Goal: Task Accomplishment & Management: Use online tool/utility

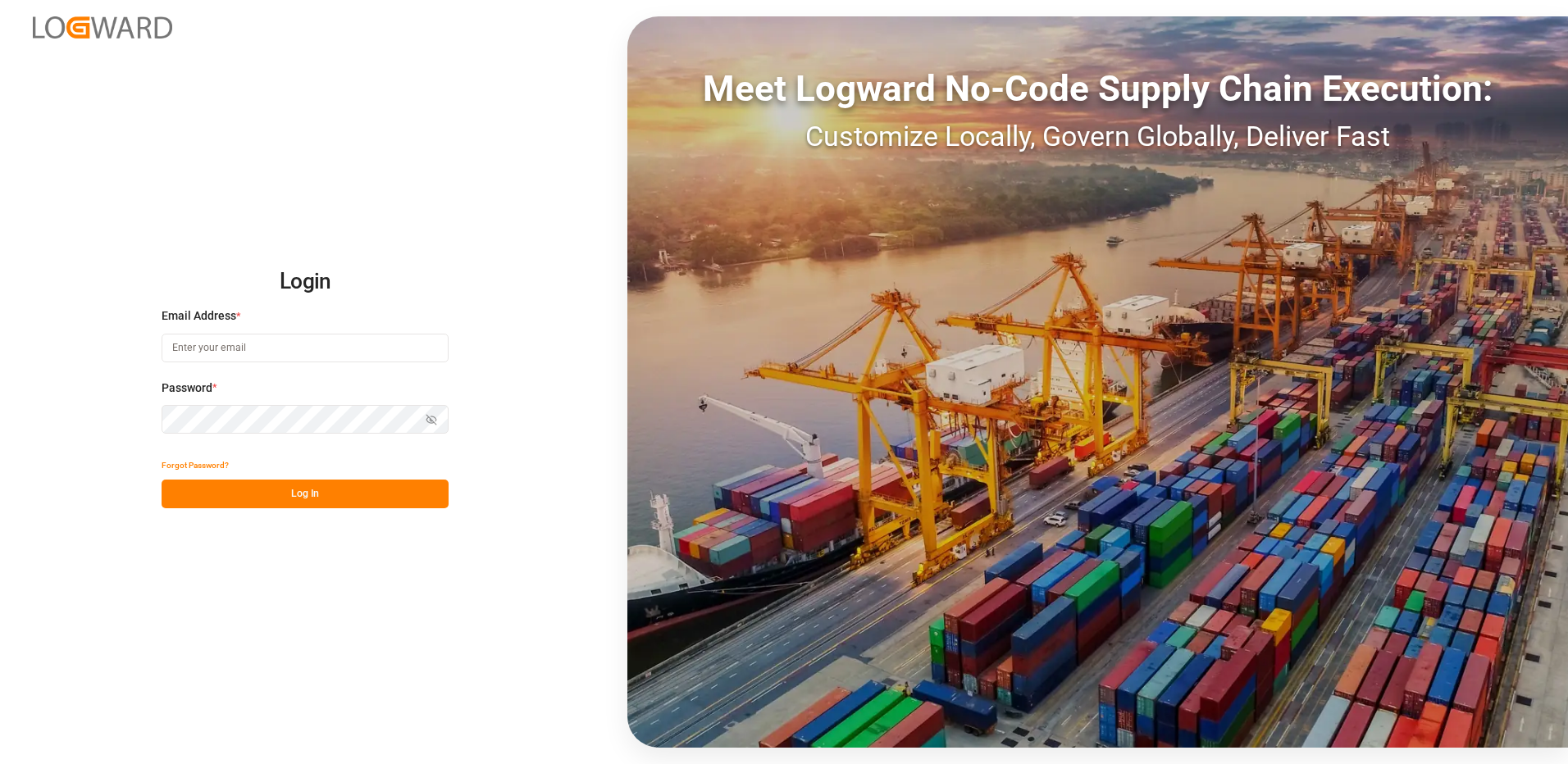
type input "[EMAIL_ADDRESS][DOMAIN_NAME]"
click at [322, 508] on button "Log In" at bounding box center [305, 494] width 287 height 29
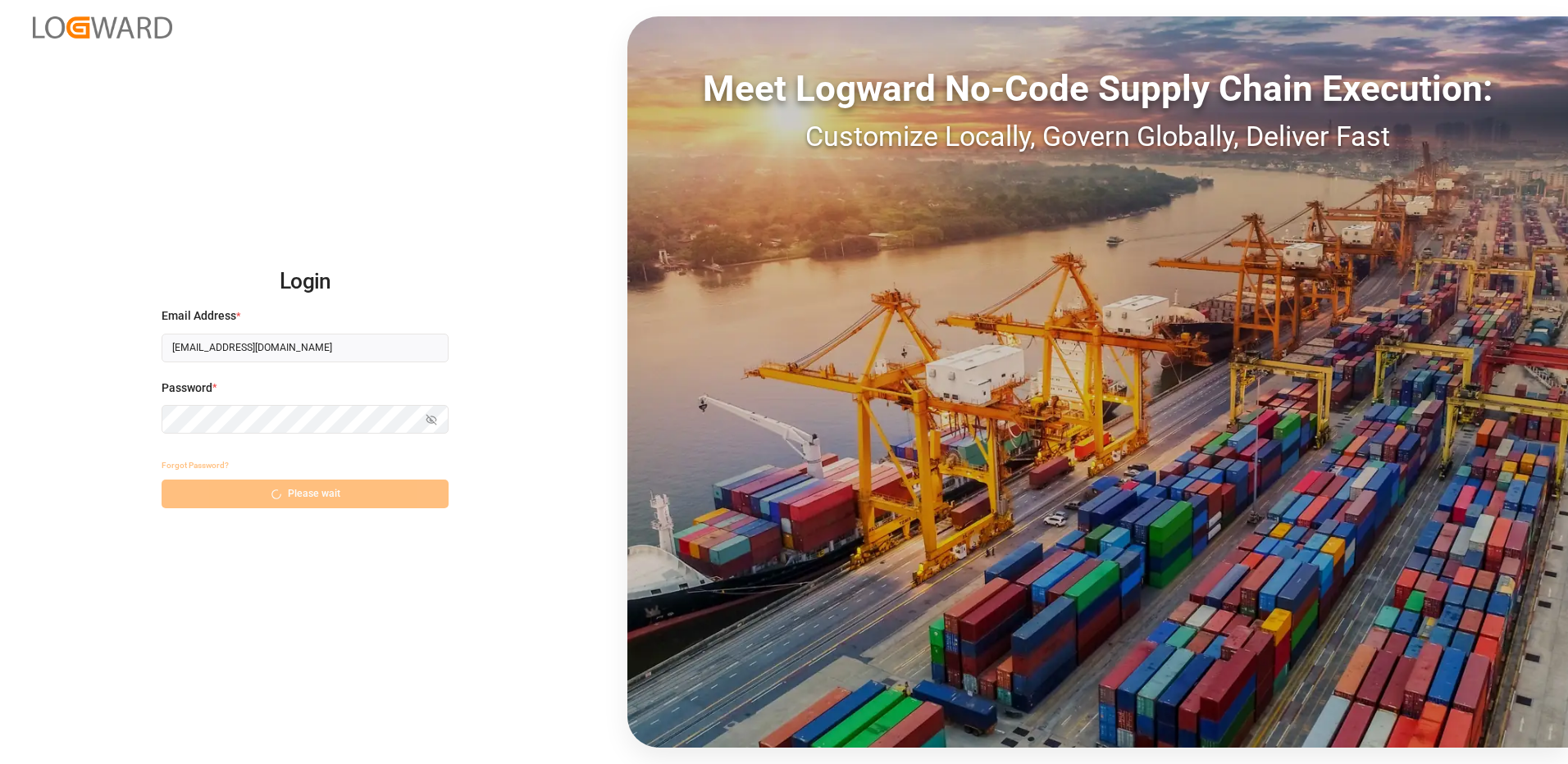
click at [314, 498] on div "Forgot Password? Please wait" at bounding box center [305, 479] width 287 height 57
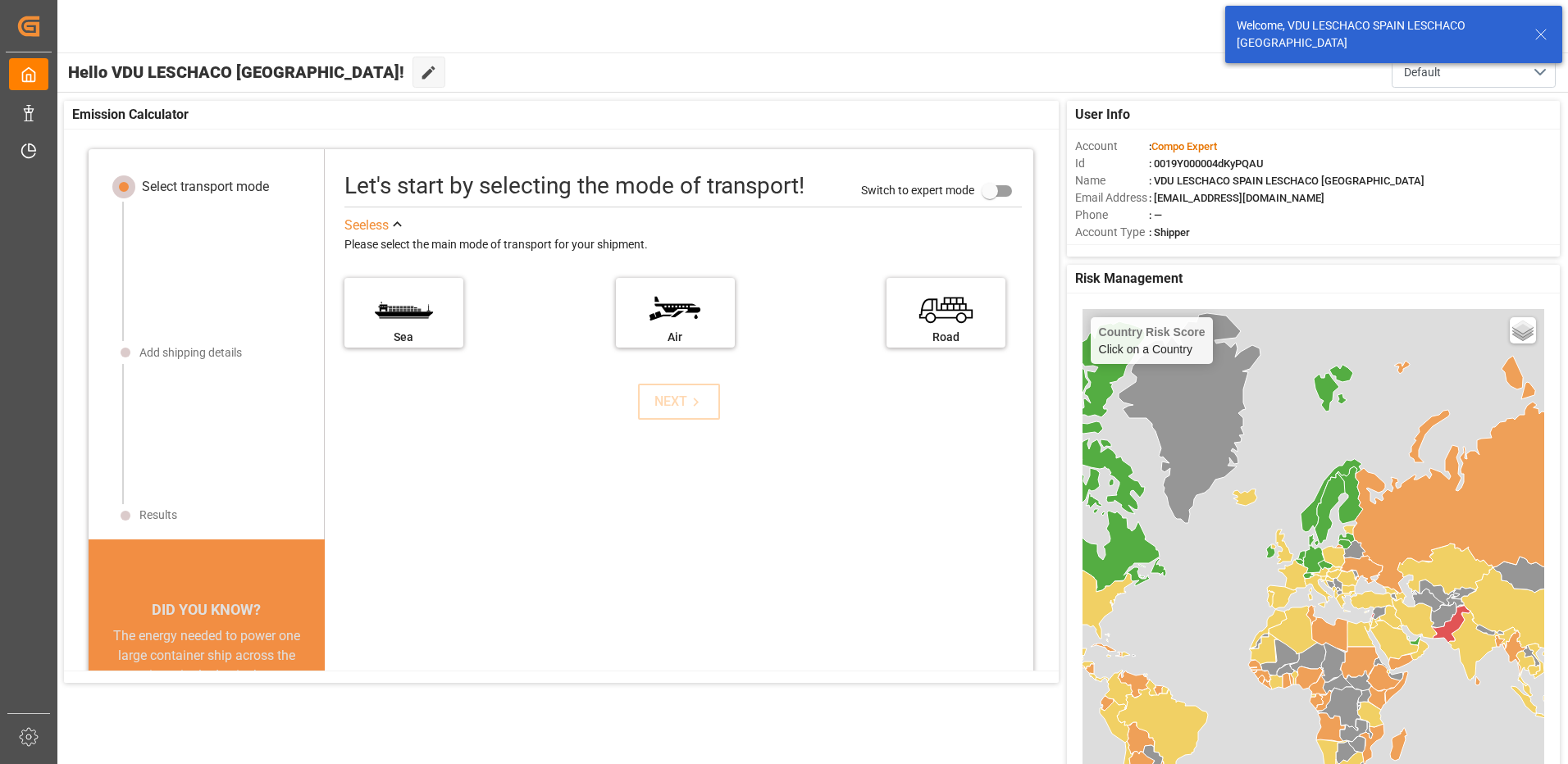
click at [1539, 29] on icon at bounding box center [1541, 35] width 20 height 20
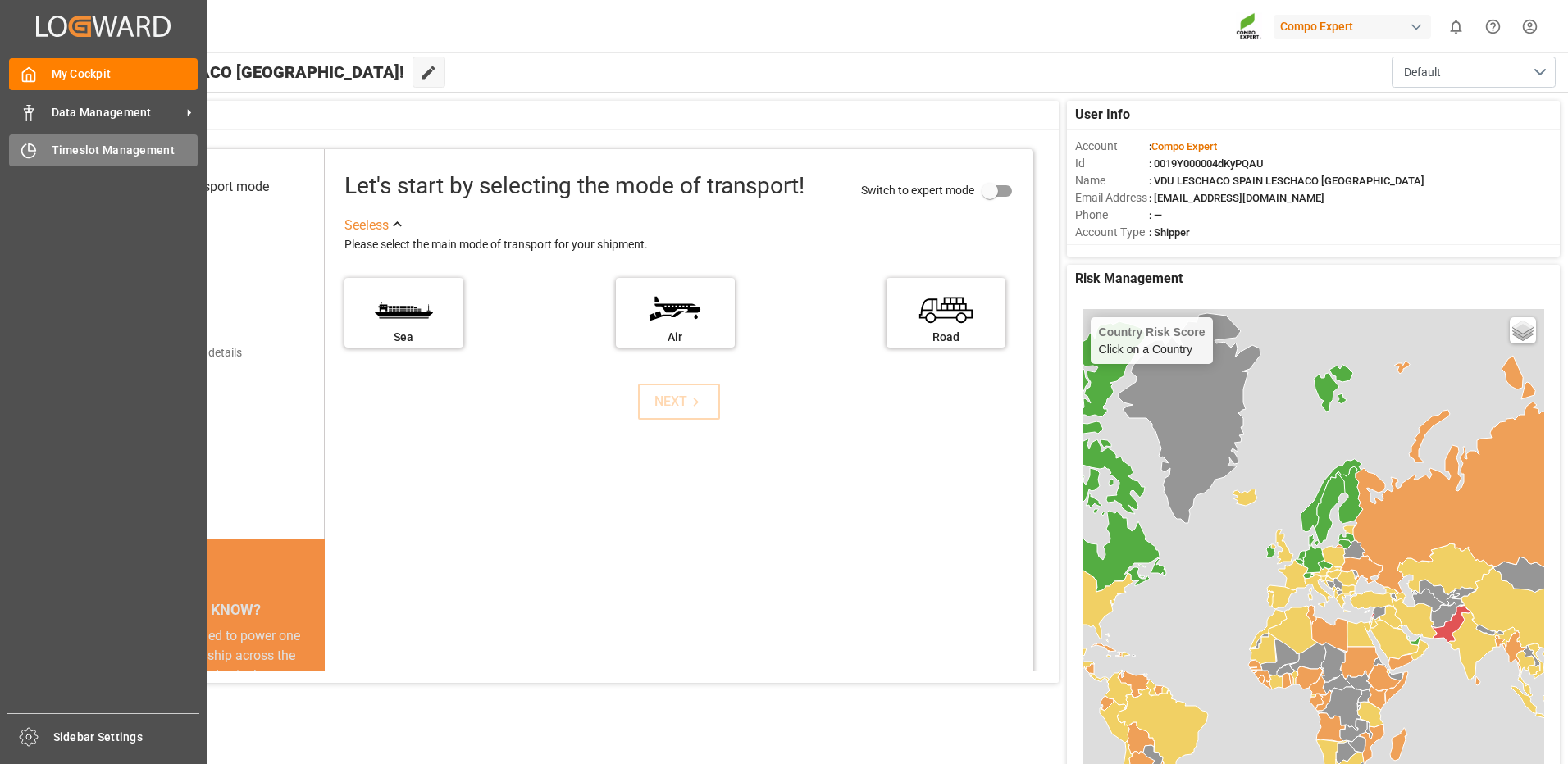
click at [107, 150] on span "Timeslot Management" at bounding box center [125, 150] width 147 height 17
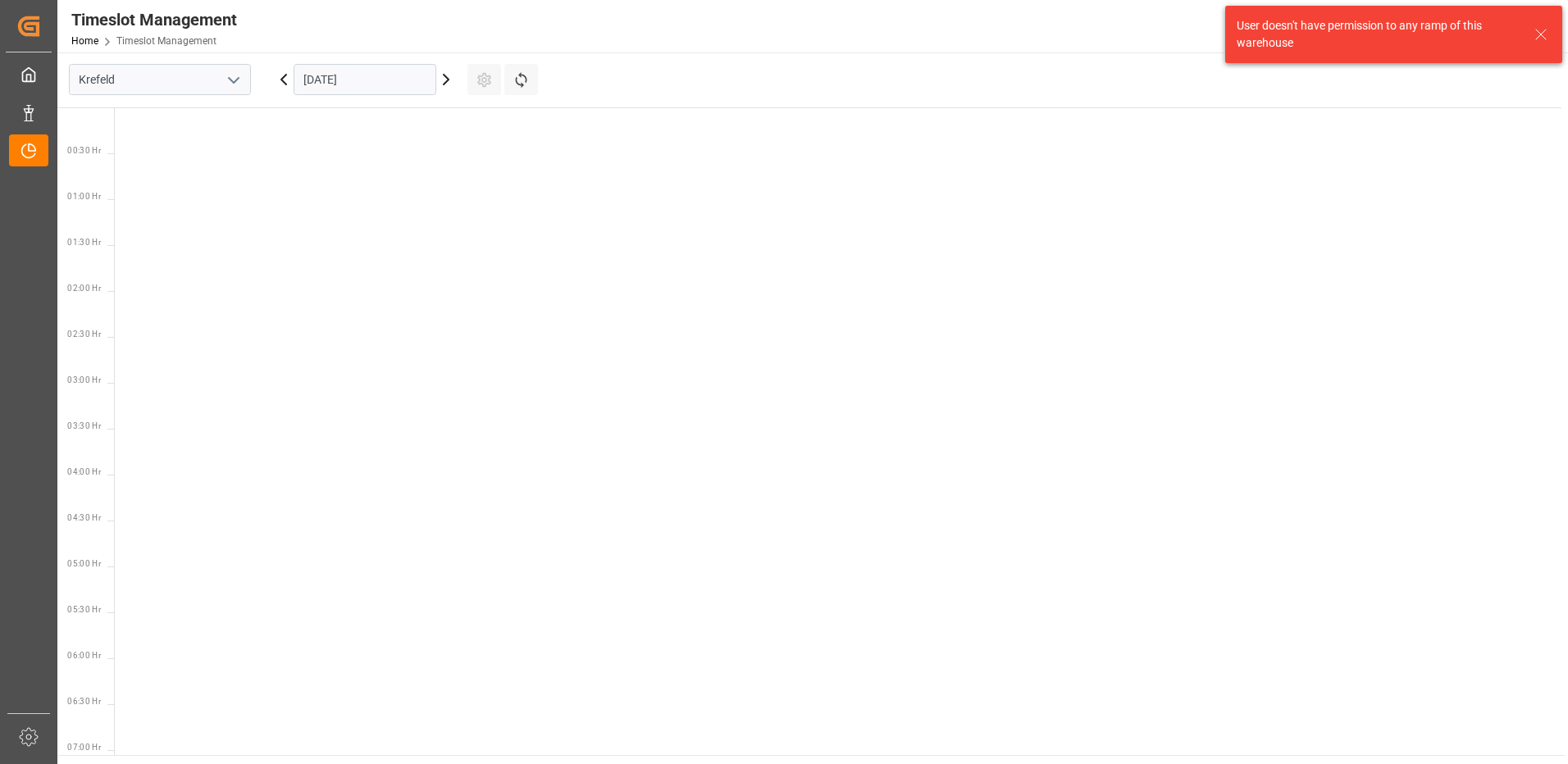
scroll to position [667, 0]
click at [233, 80] on icon "open menu" at bounding box center [234, 81] width 20 height 20
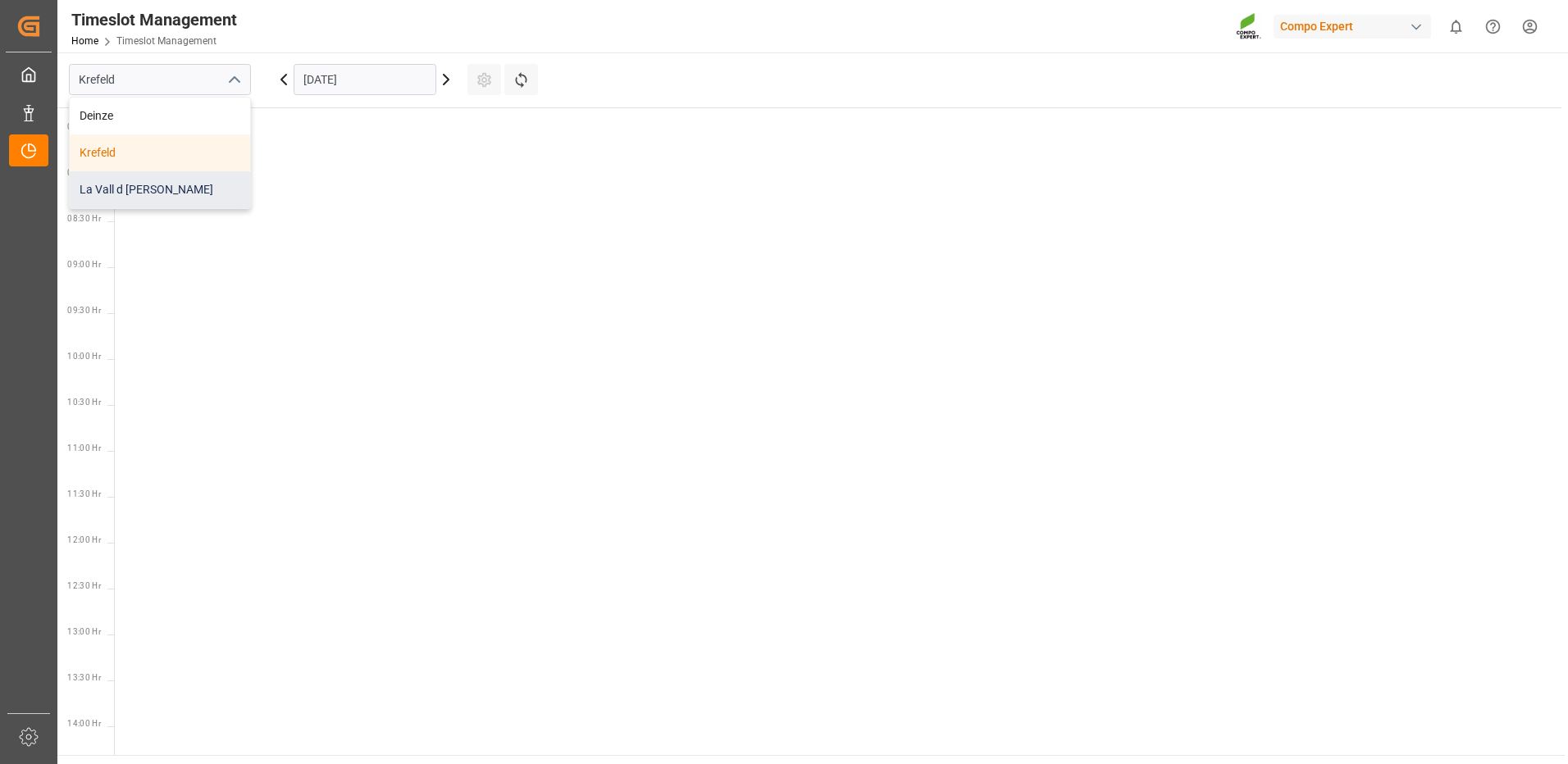
click at [149, 186] on div "La Vall d [PERSON_NAME]" at bounding box center [160, 189] width 180 height 37
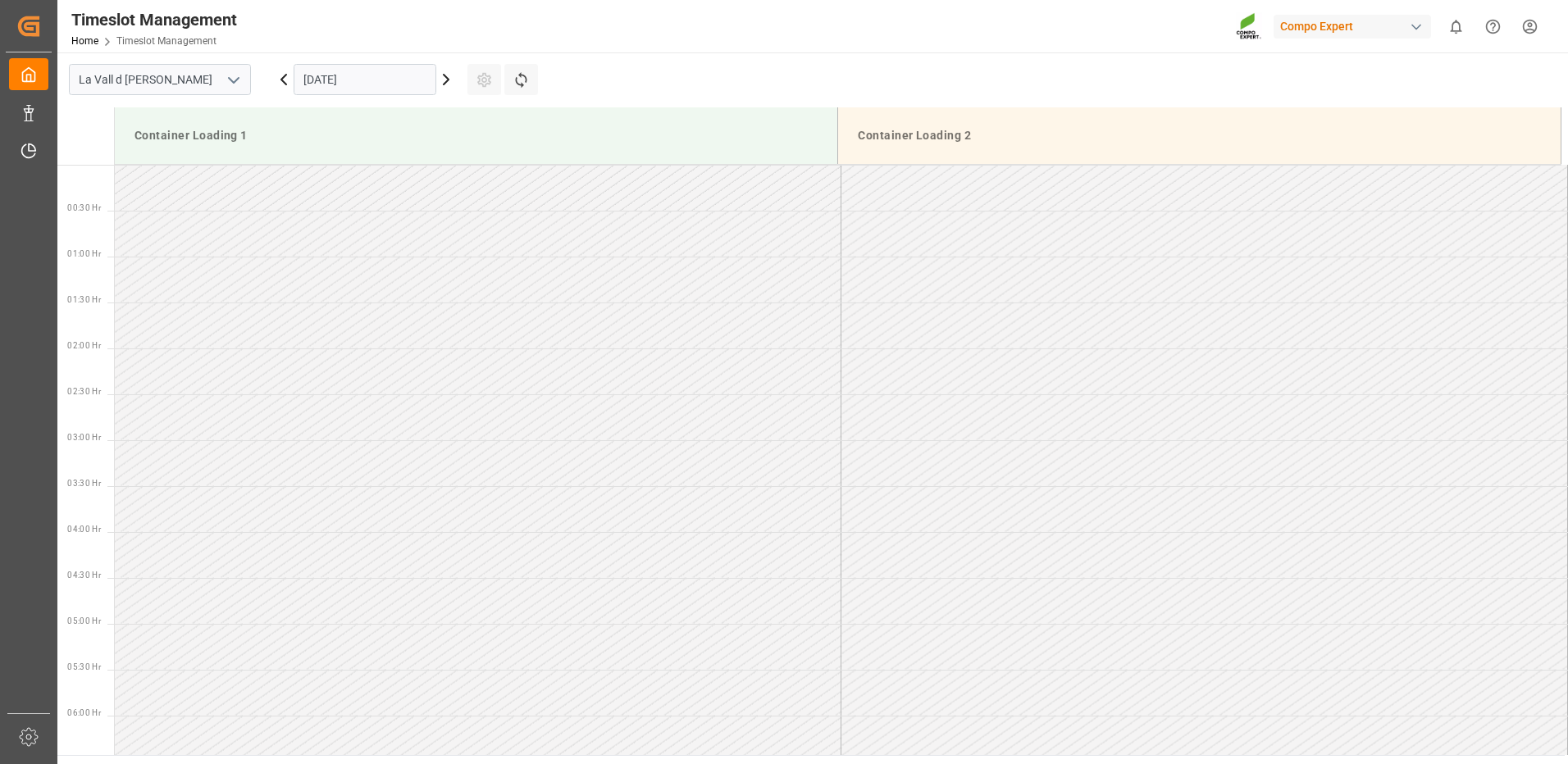
scroll to position [724, 0]
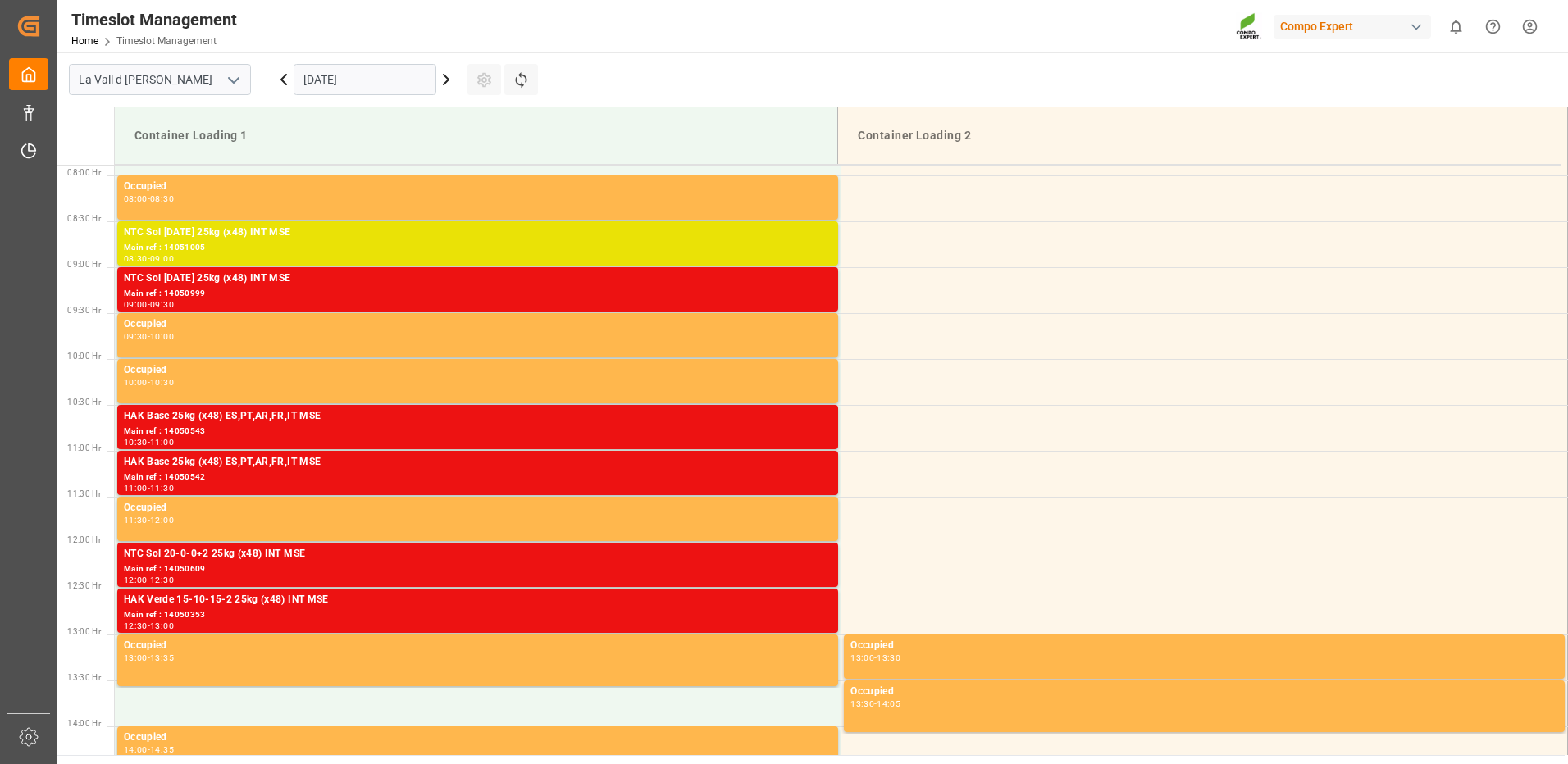
click at [447, 82] on icon at bounding box center [446, 80] width 20 height 20
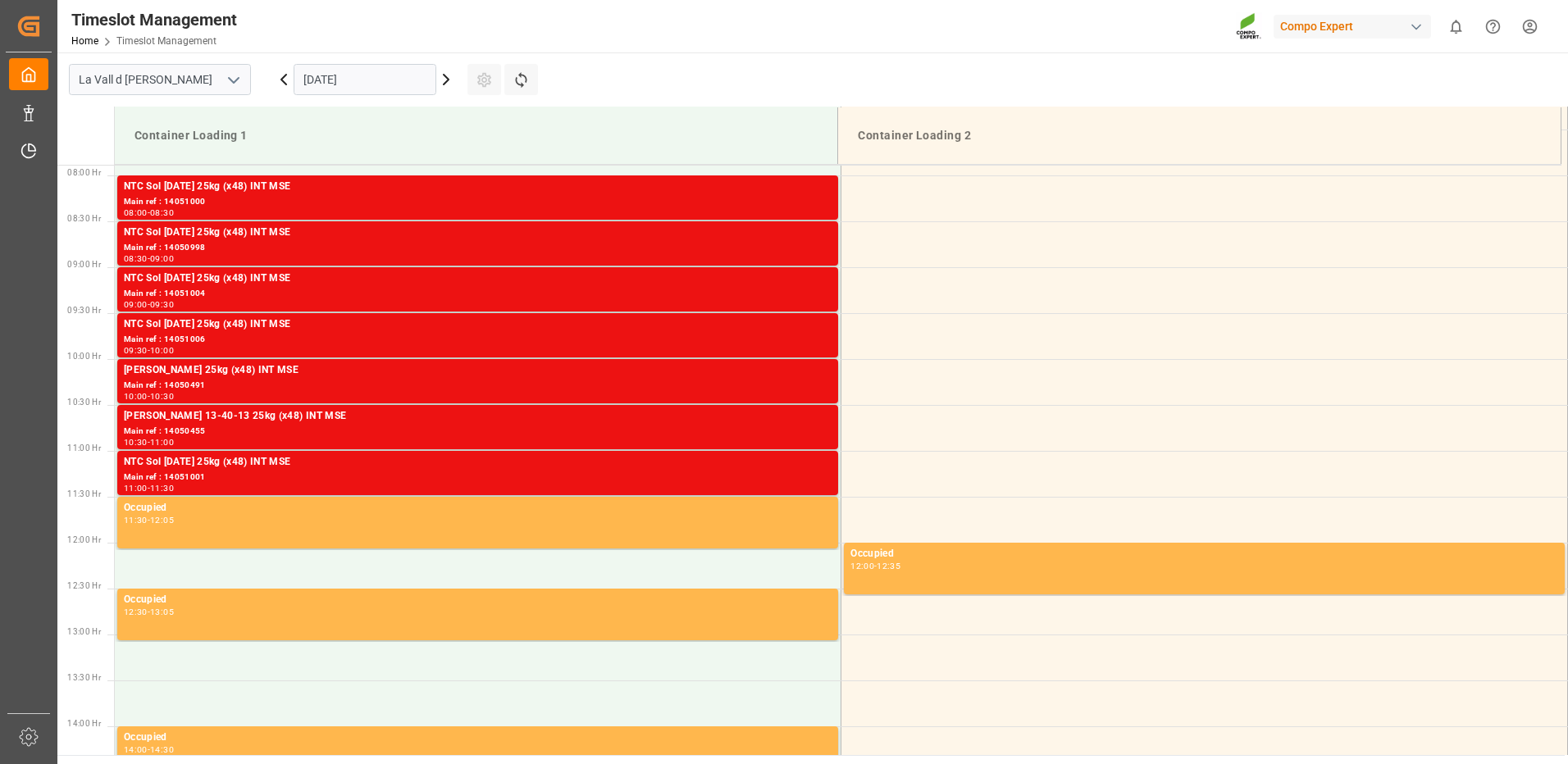
click at [447, 82] on icon at bounding box center [446, 80] width 5 height 10
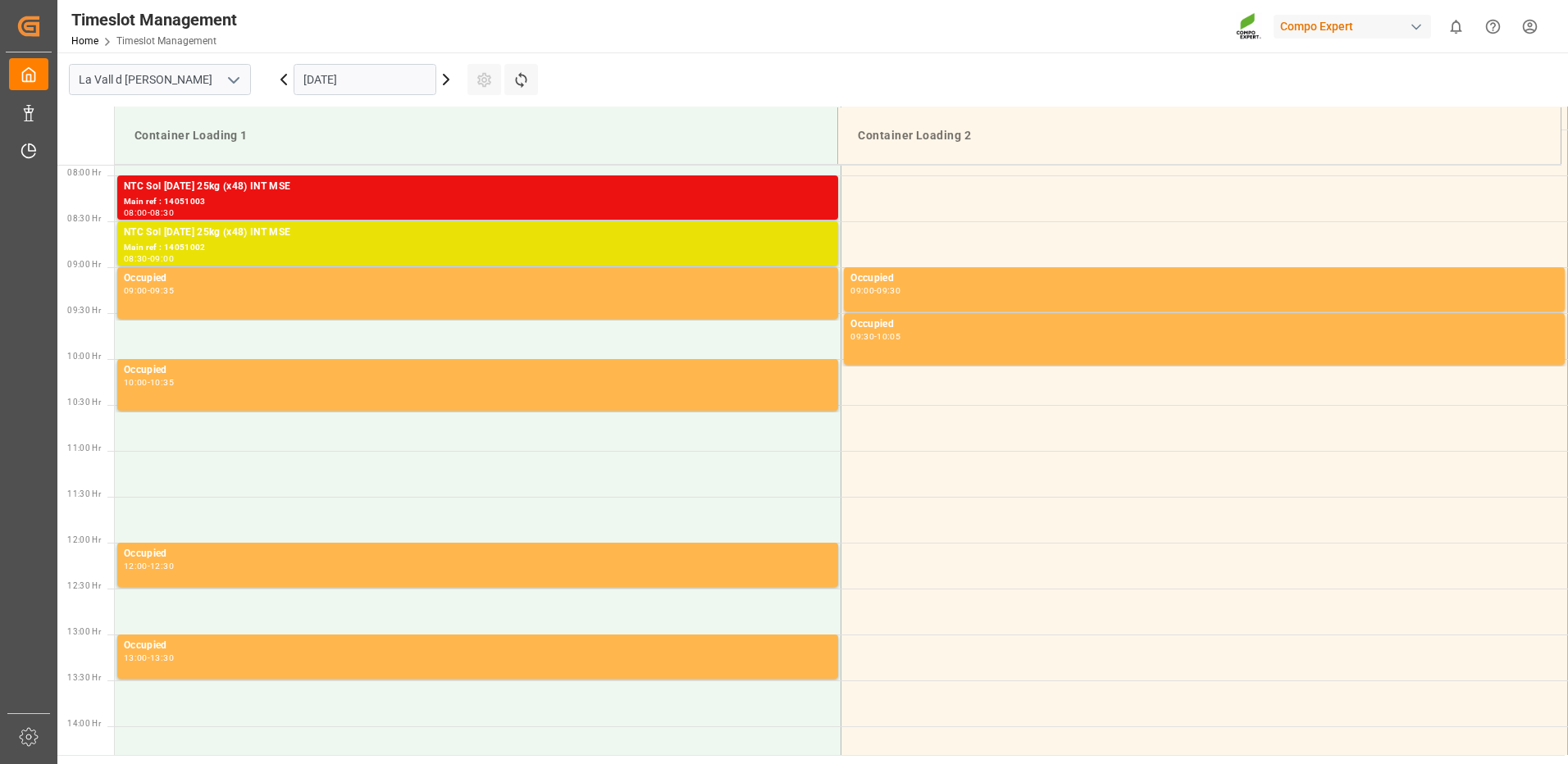
click at [447, 82] on icon at bounding box center [446, 80] width 5 height 10
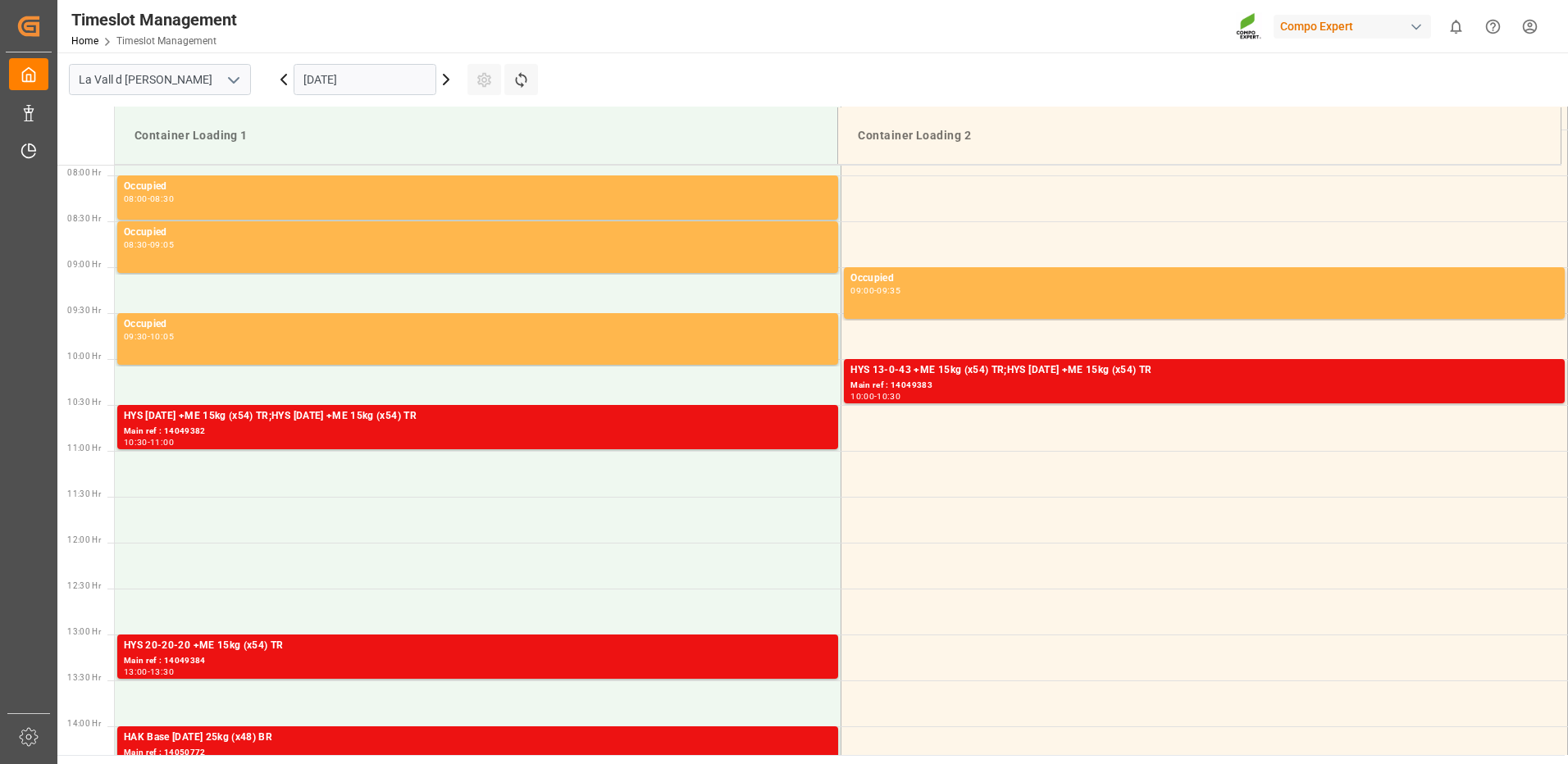
click at [447, 82] on icon at bounding box center [446, 80] width 5 height 10
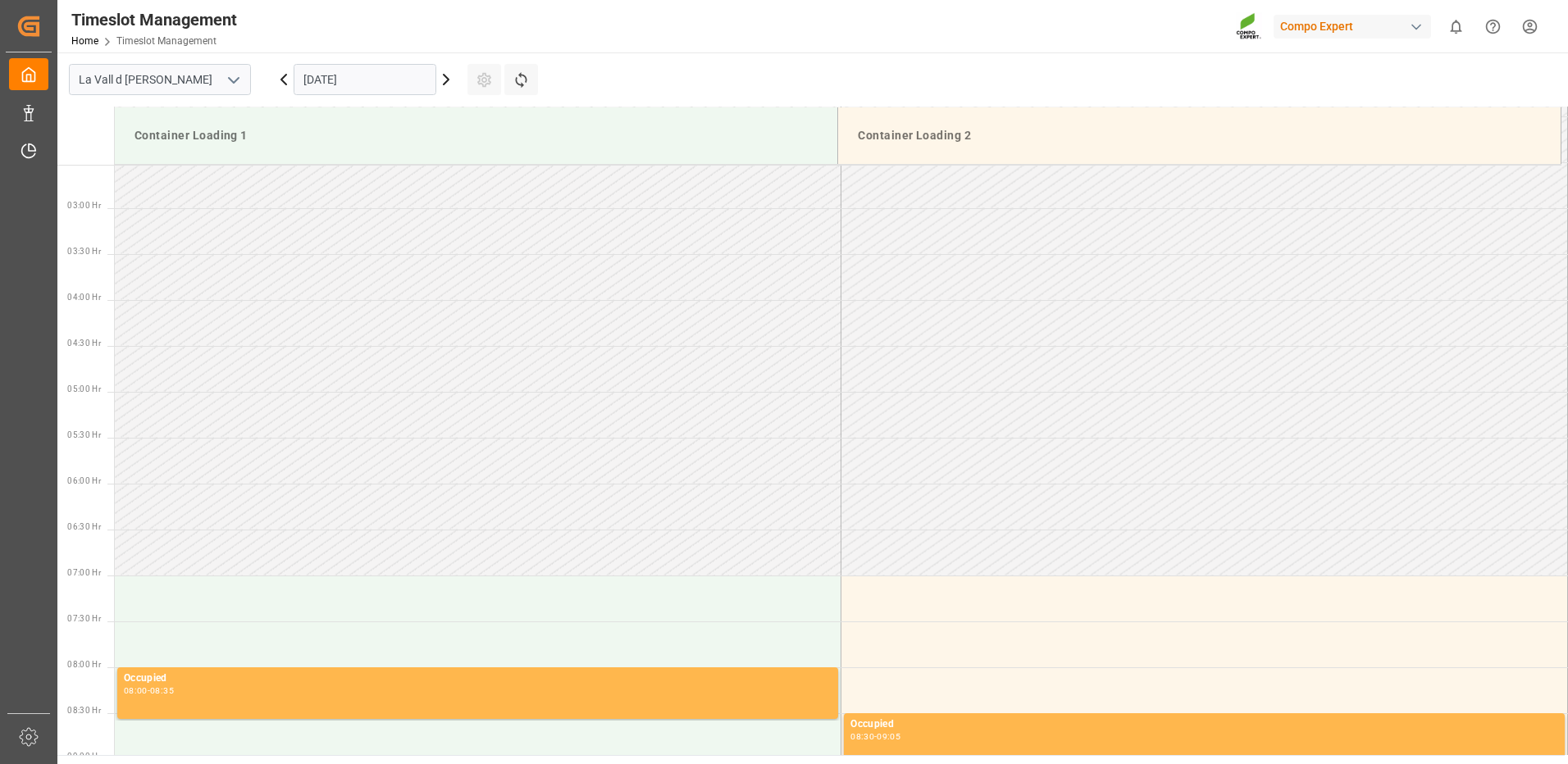
scroll to position [150, 0]
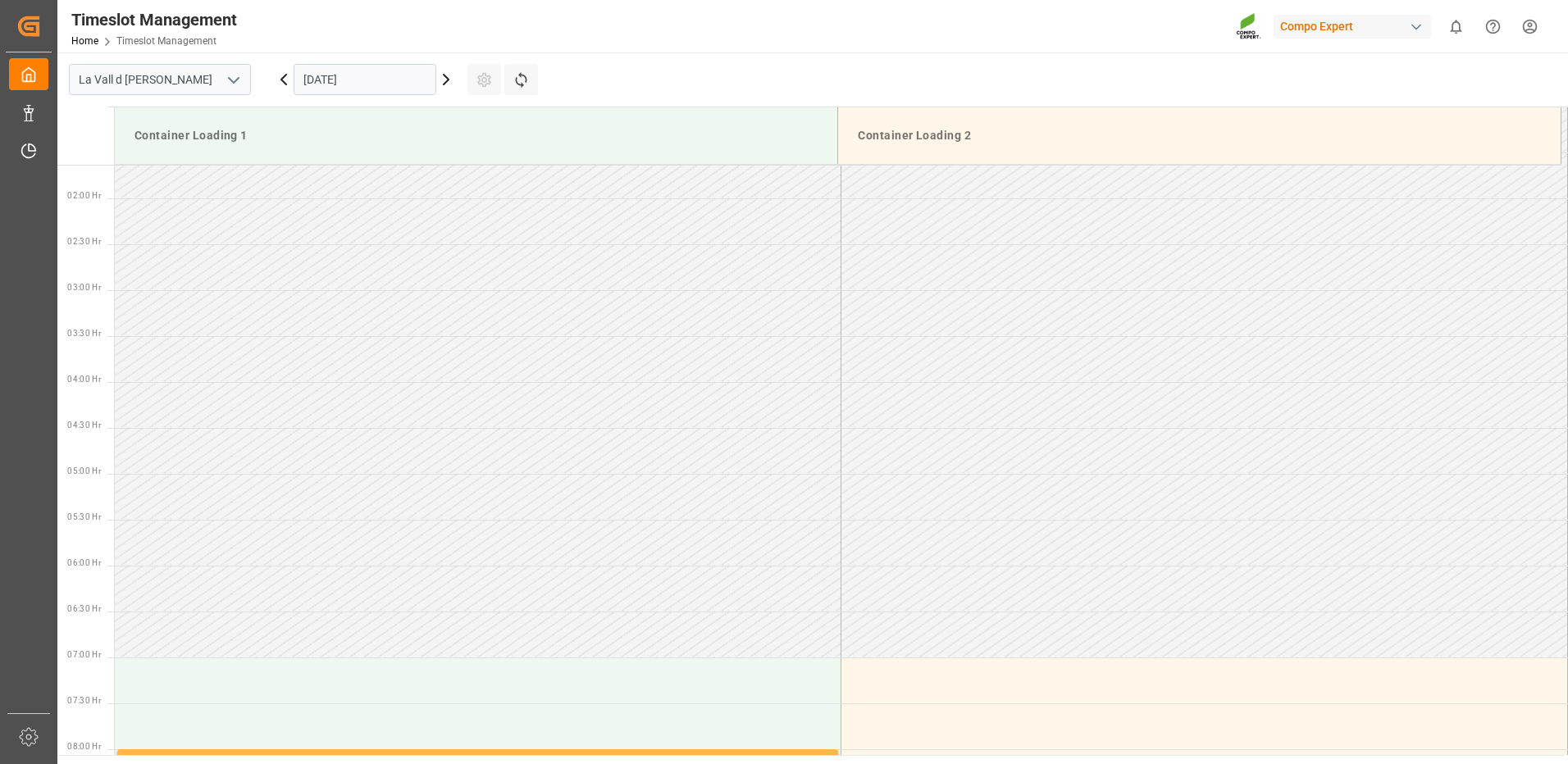
click at [284, 81] on icon at bounding box center [283, 80] width 5 height 10
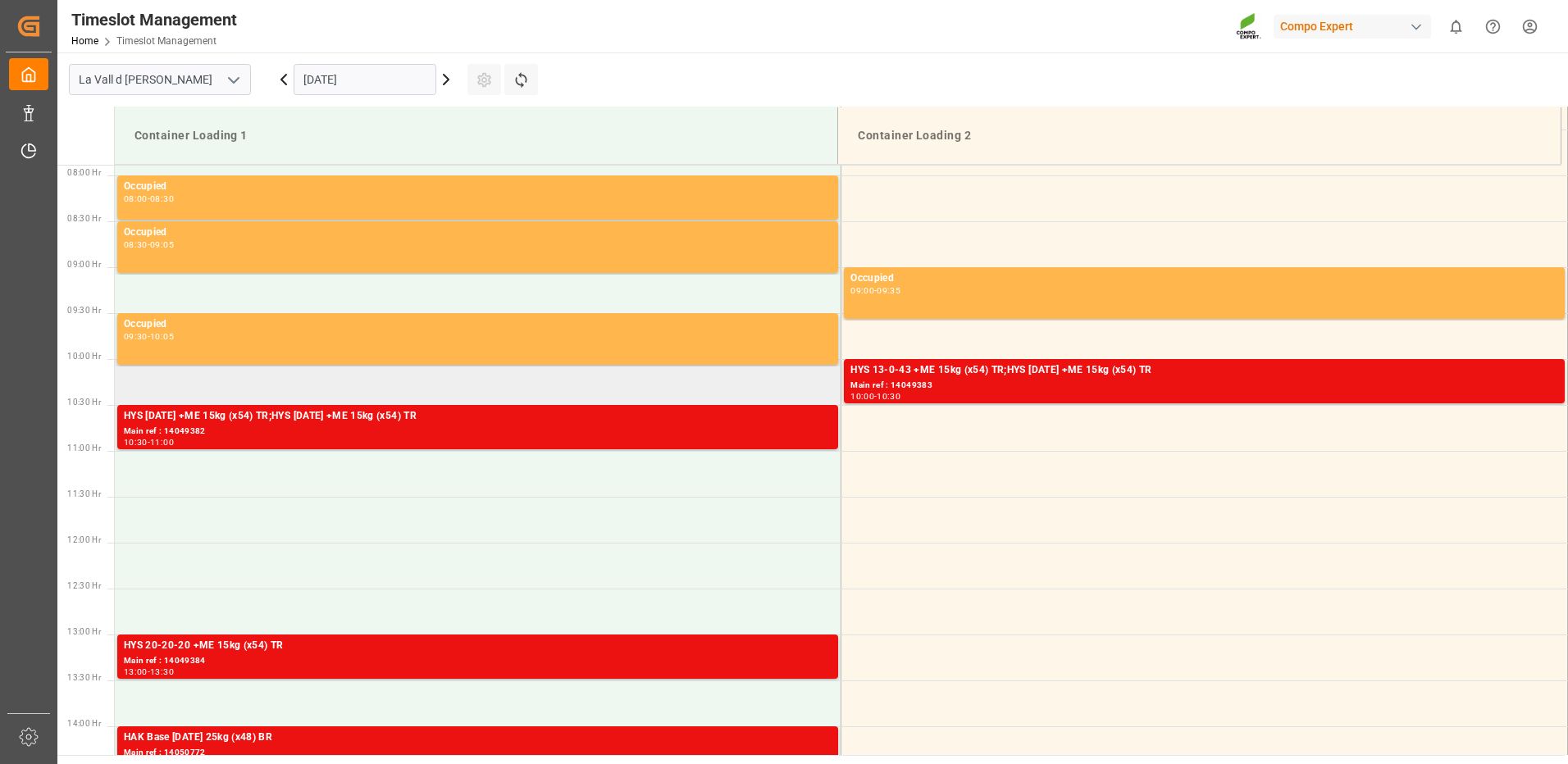
scroll to position [806, 0]
